Goal: Information Seeking & Learning: Learn about a topic

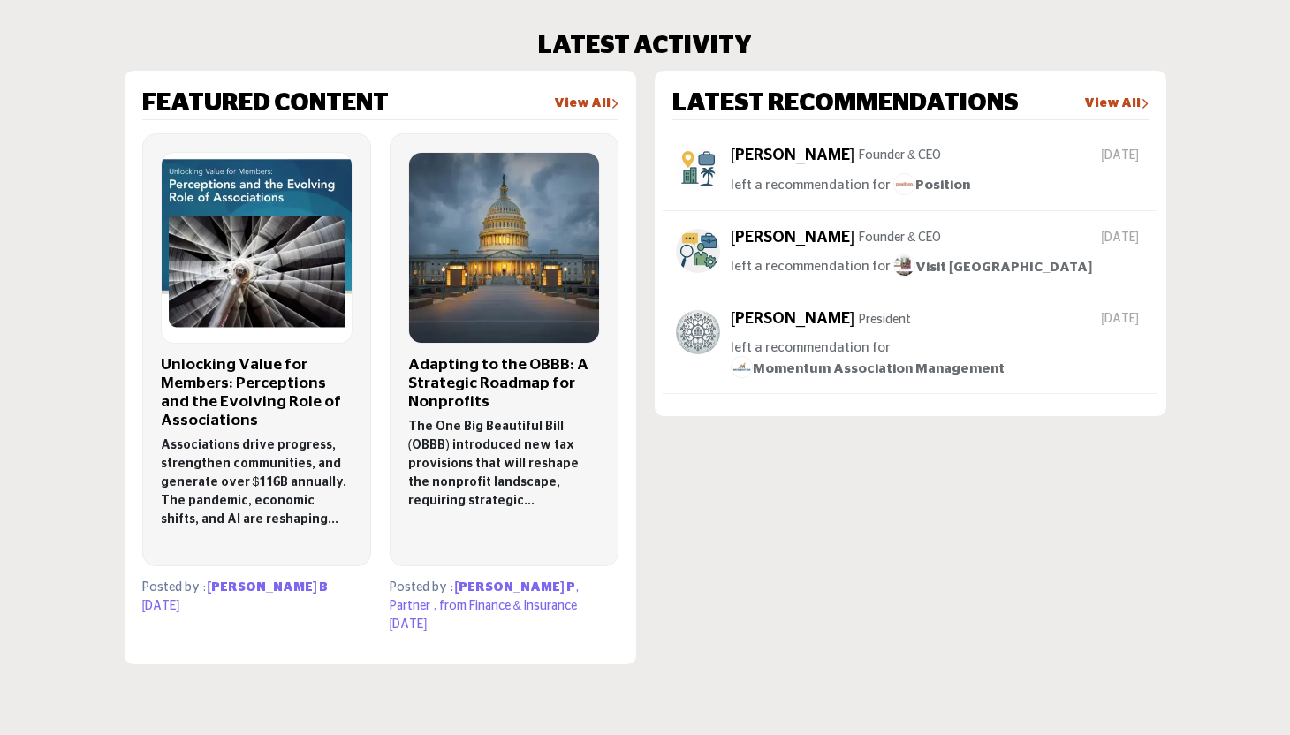
scroll to position [1101, 0]
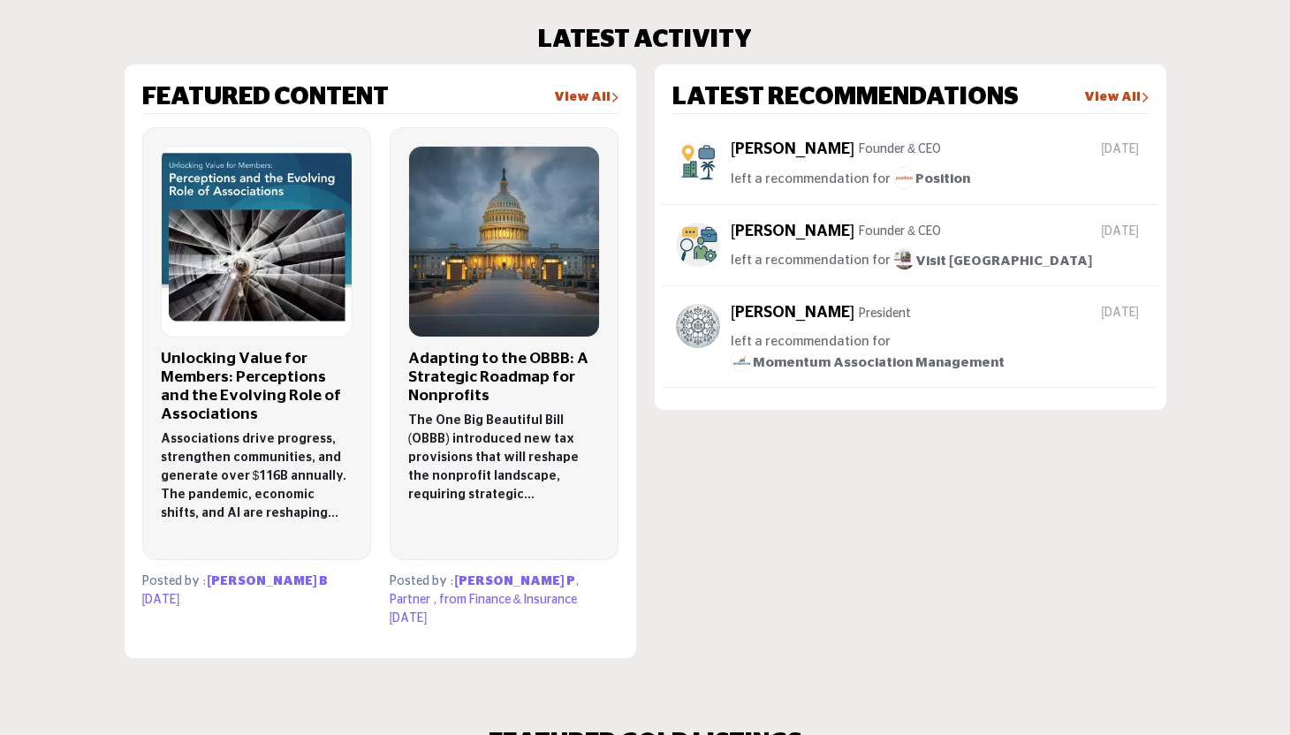
click at [943, 356] on span "Momentum Association Management" at bounding box center [868, 362] width 274 height 13
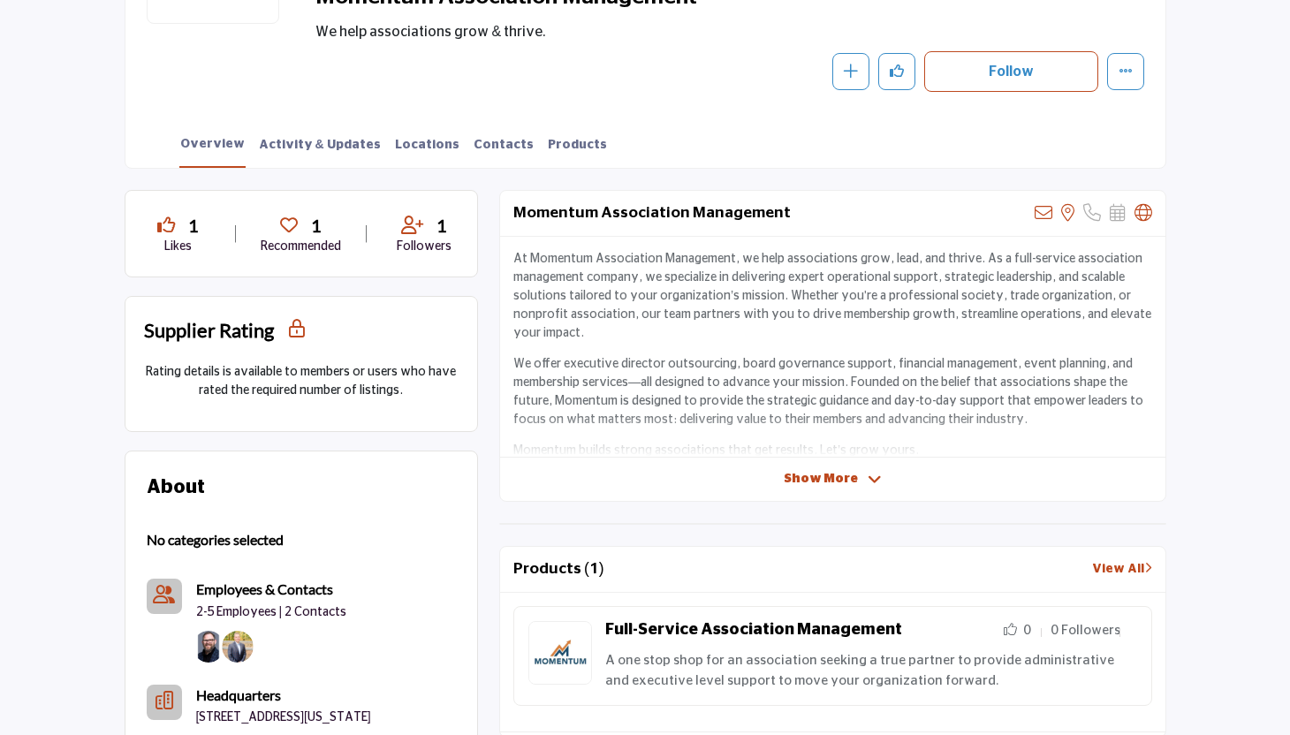
scroll to position [273, 0]
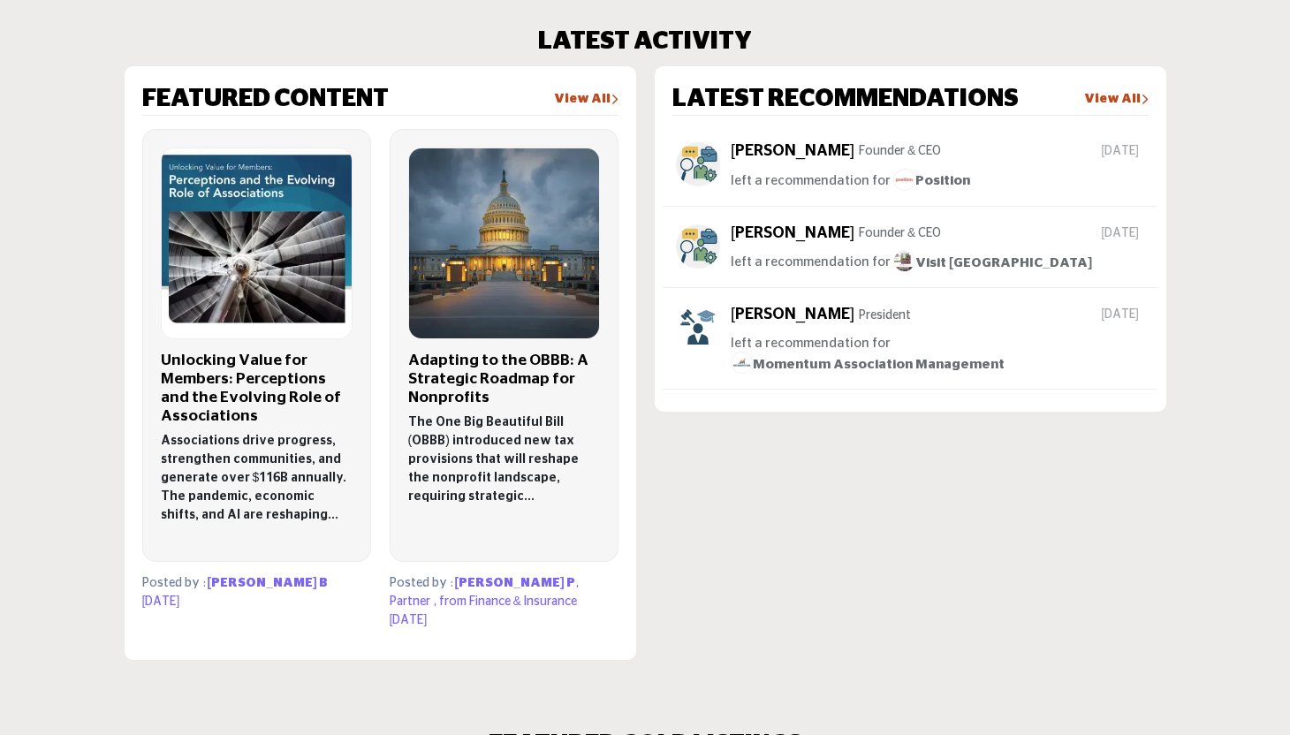
scroll to position [1101, 0]
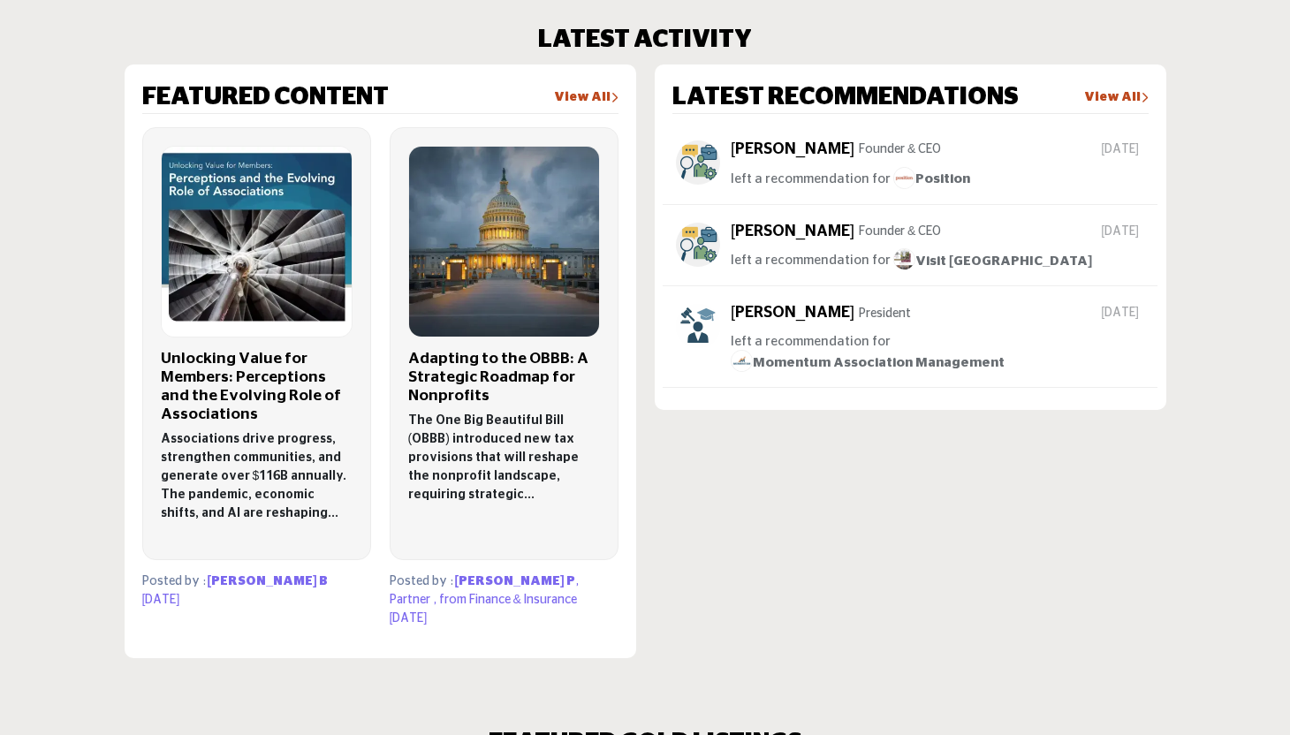
click at [1123, 103] on link "View All" at bounding box center [1117, 98] width 65 height 18
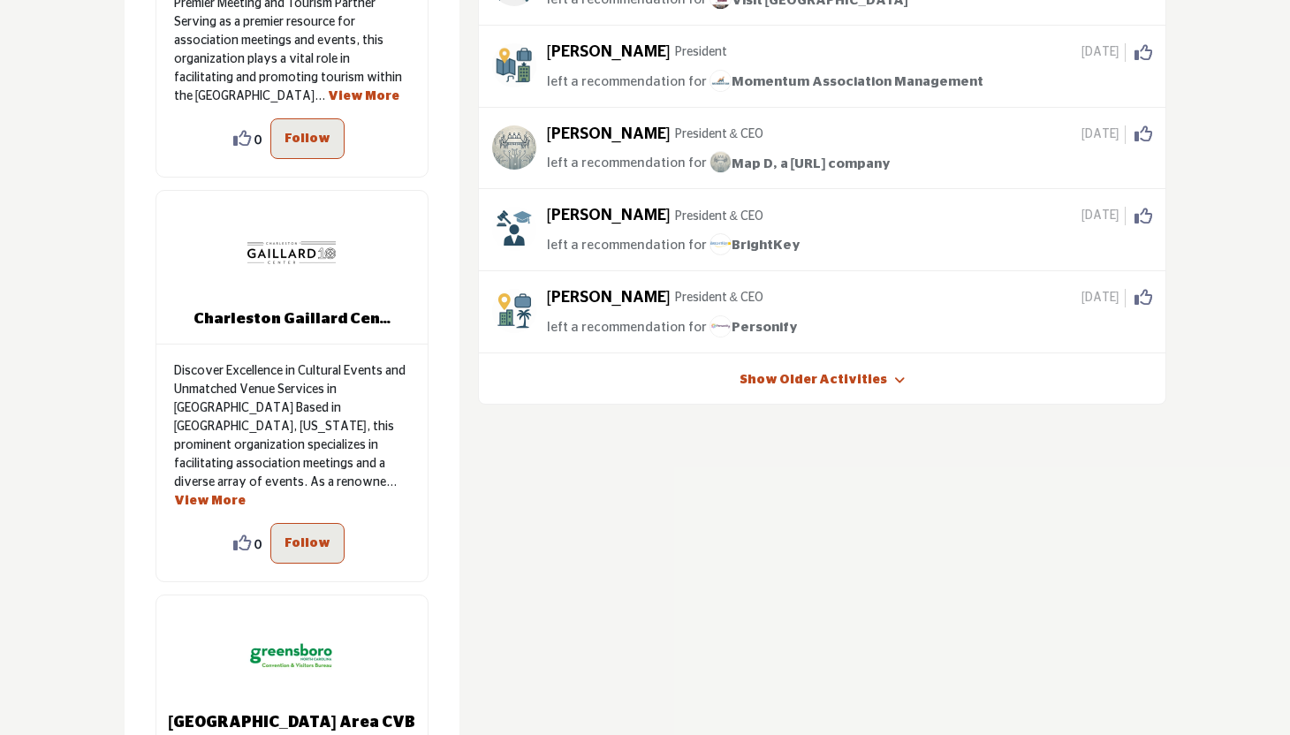
scroll to position [444, 0]
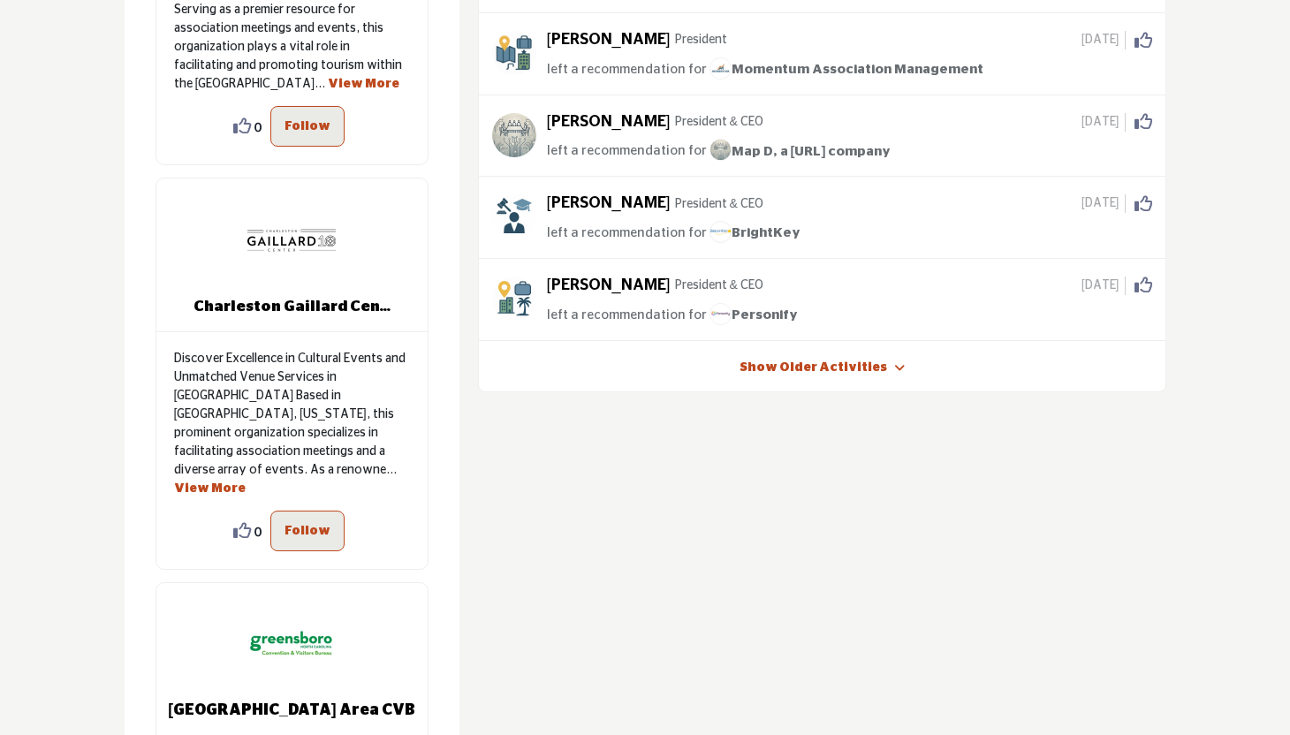
click at [847, 366] on link "Show Older Activities" at bounding box center [814, 369] width 148 height 18
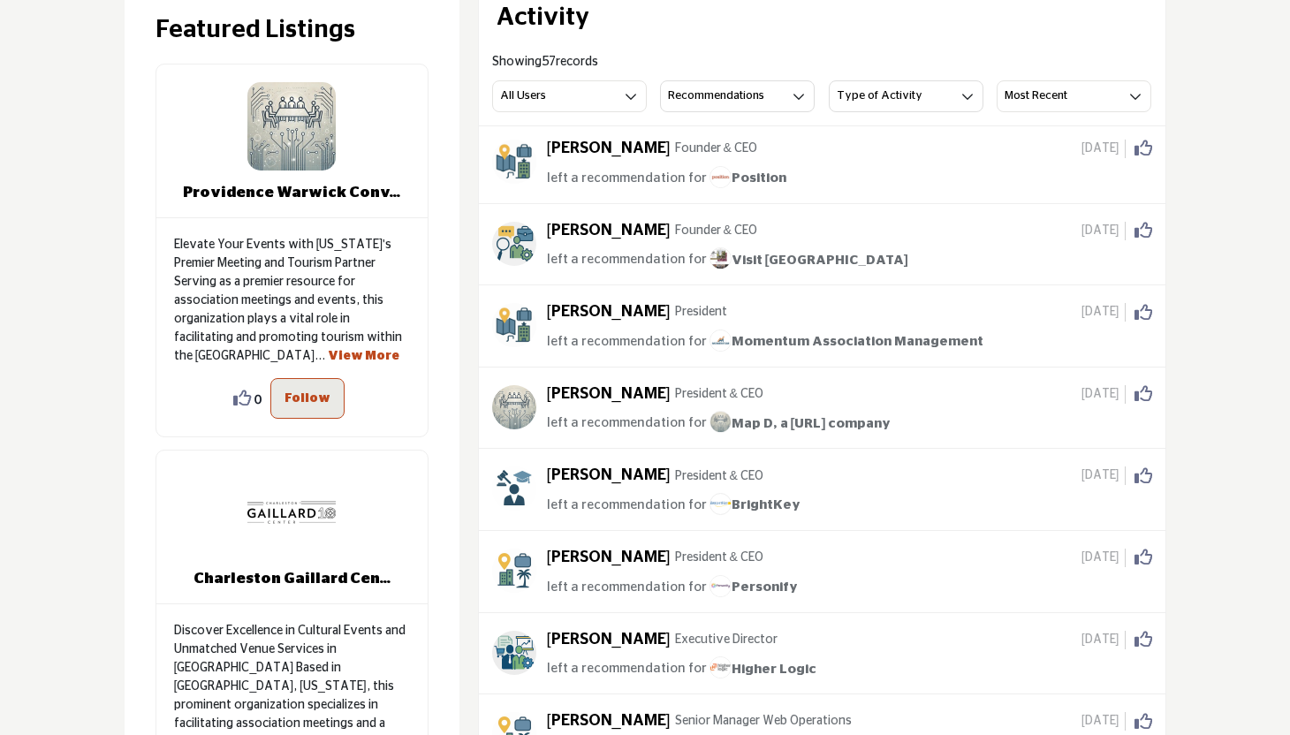
scroll to position [0, 0]
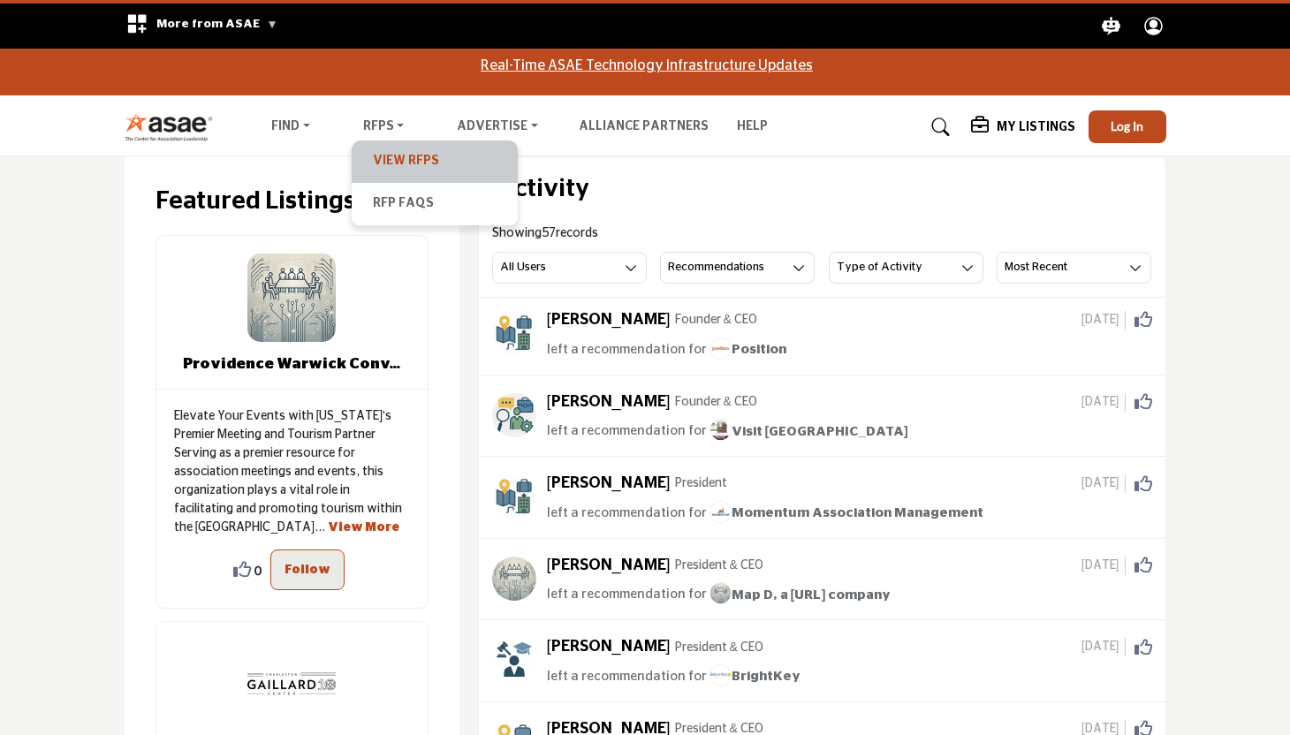
click at [404, 160] on link "View RFPs" at bounding box center [435, 161] width 148 height 25
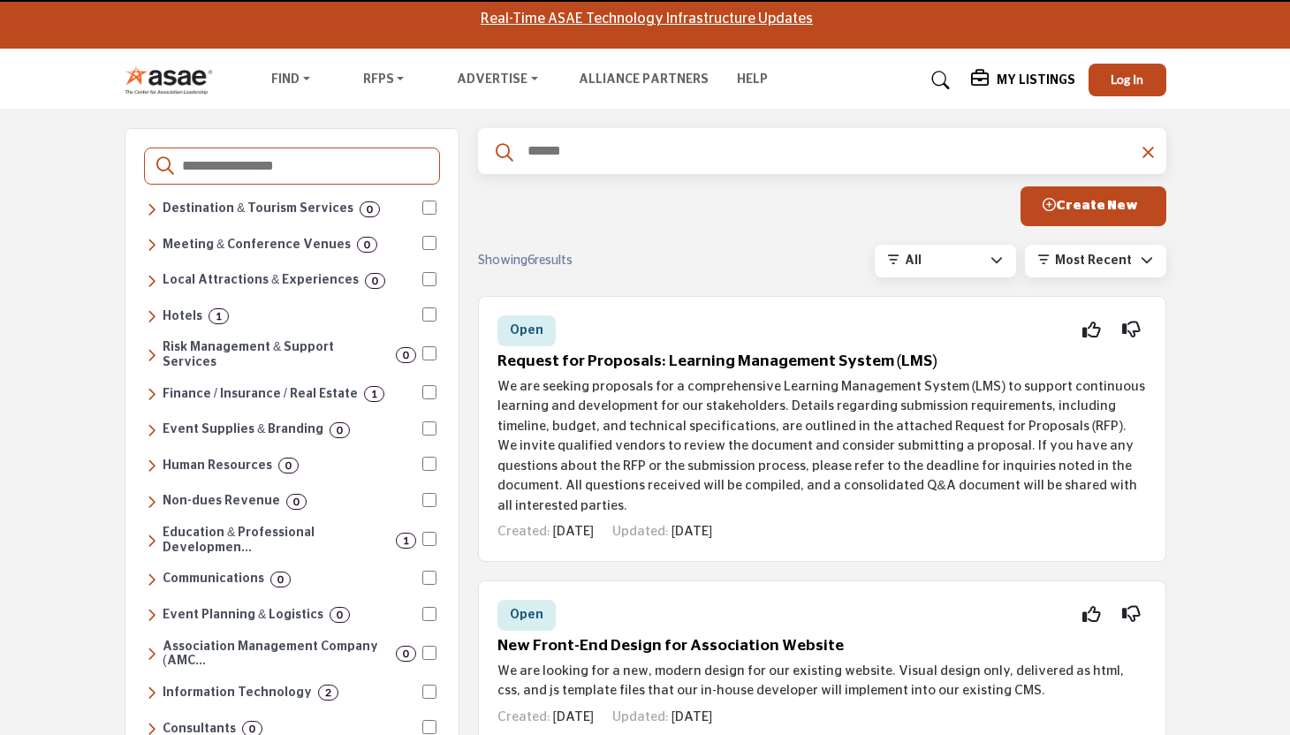
scroll to position [42, 0]
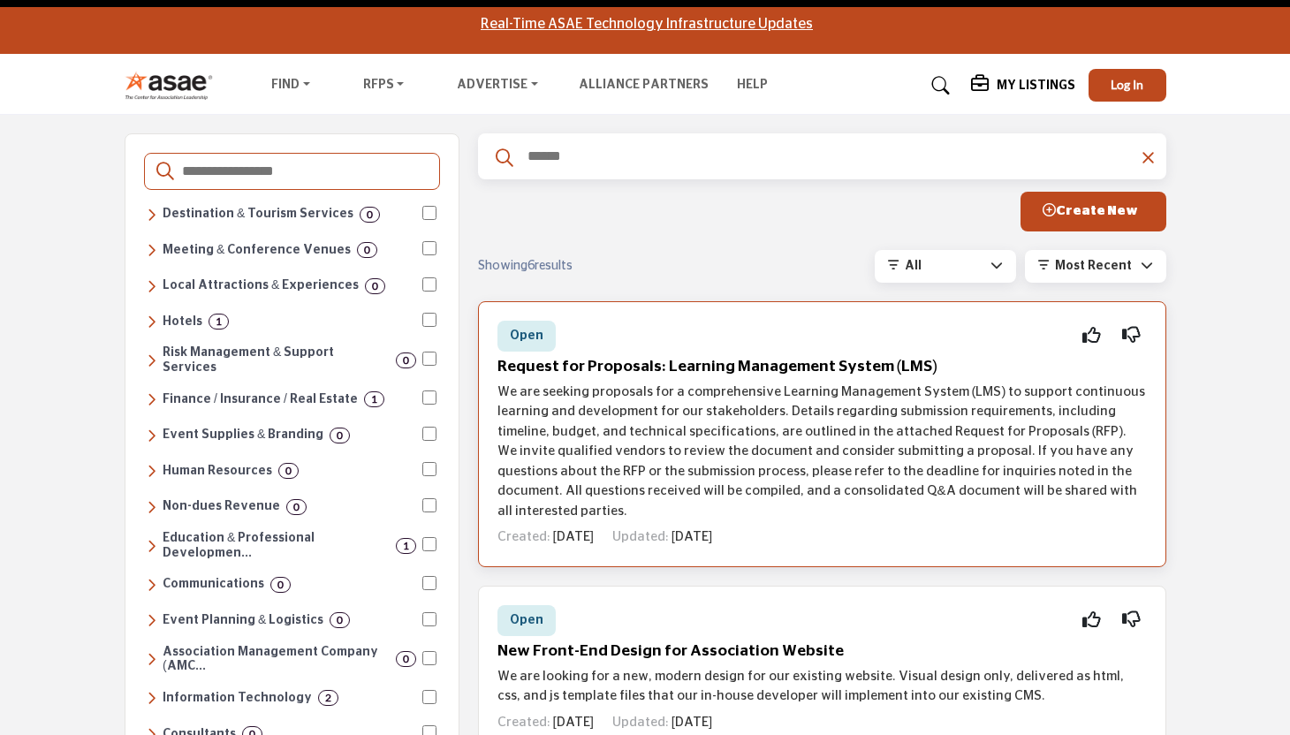
click at [584, 367] on h5 "Request for Proposals: Learning Management System (LMS)" at bounding box center [823, 367] width 650 height 19
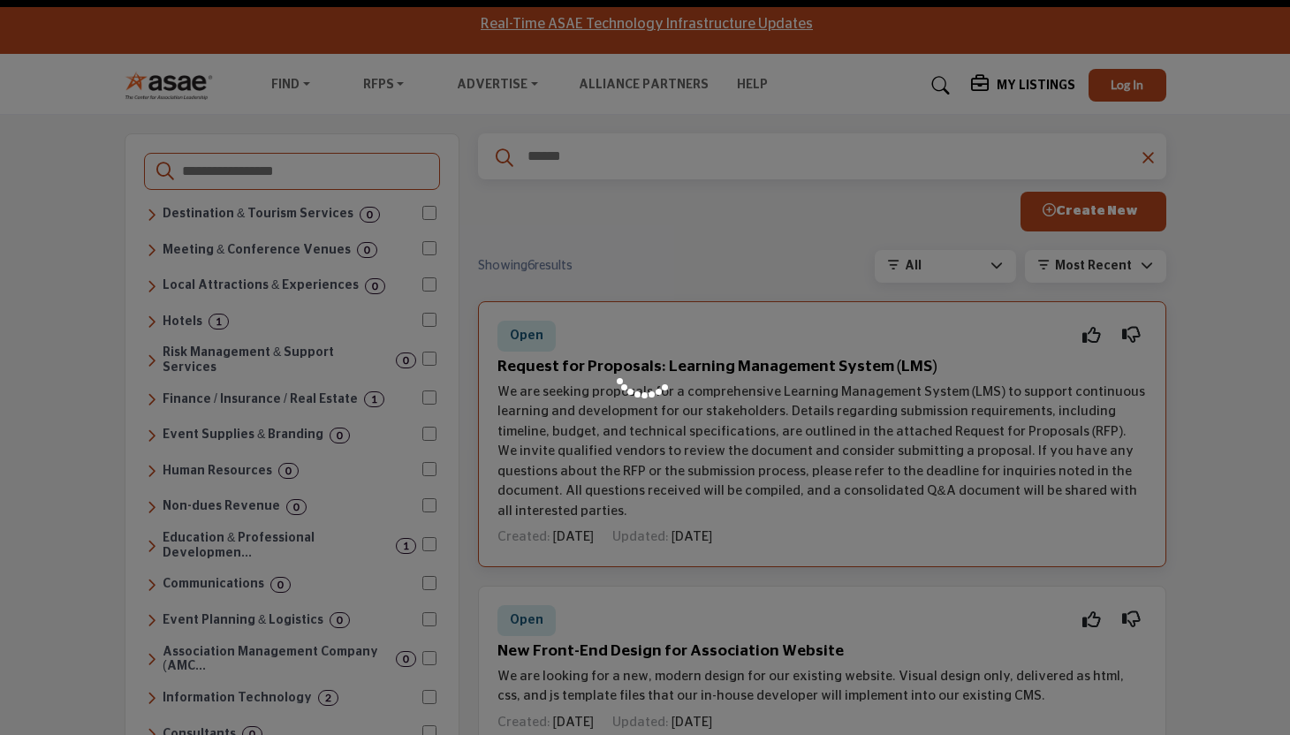
click at [584, 367] on div at bounding box center [645, 367] width 1290 height 735
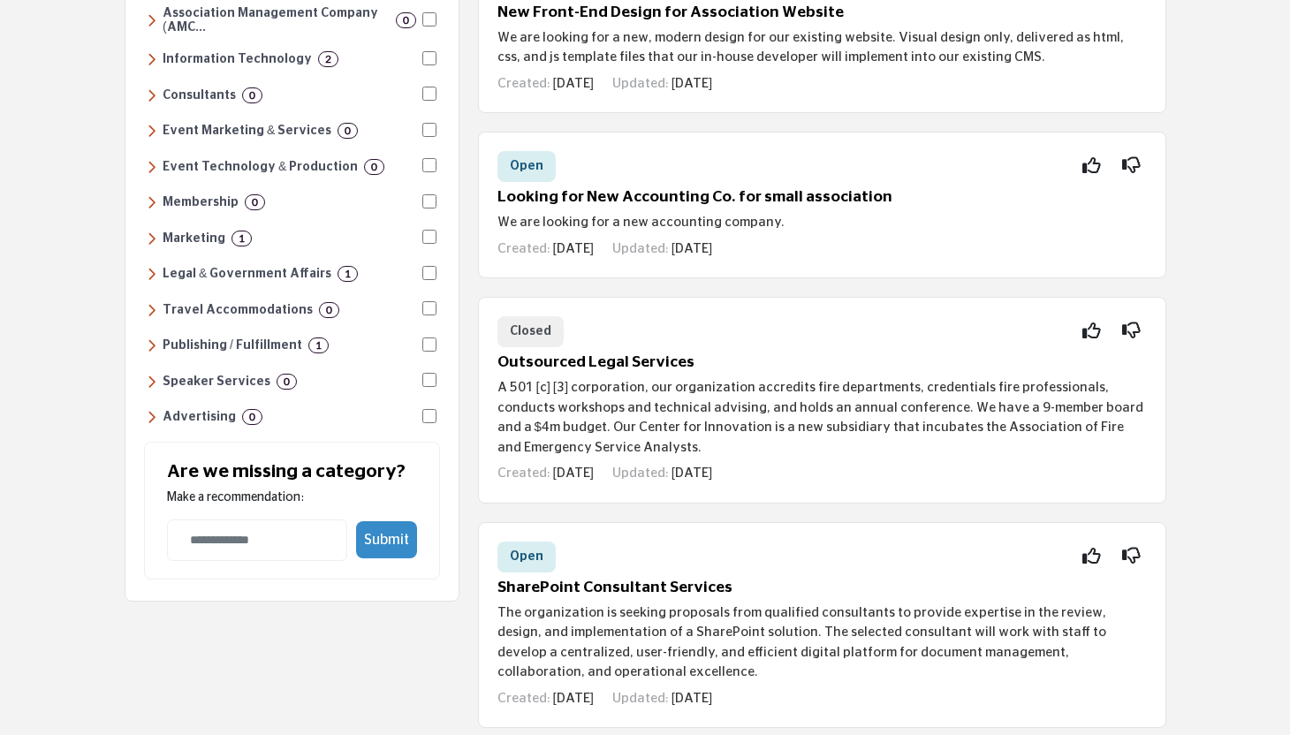
scroll to position [343, 0]
